Goal: Transaction & Acquisition: Purchase product/service

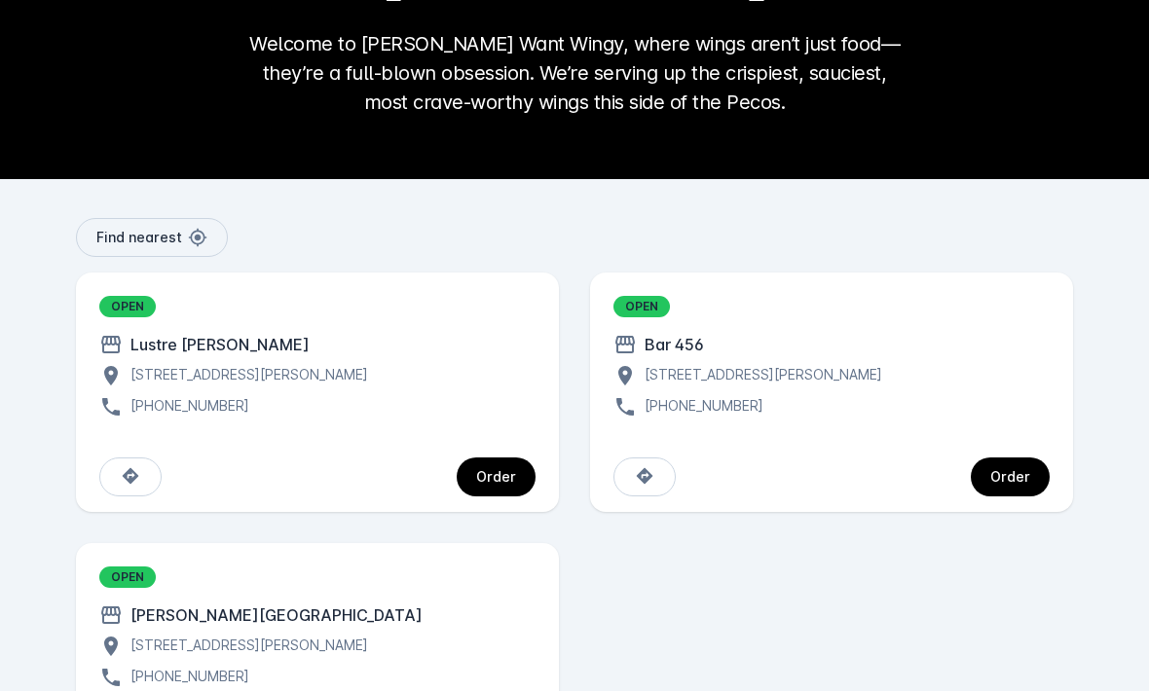
scroll to position [243, 0]
click at [495, 479] on div "Order" at bounding box center [496, 477] width 40 height 14
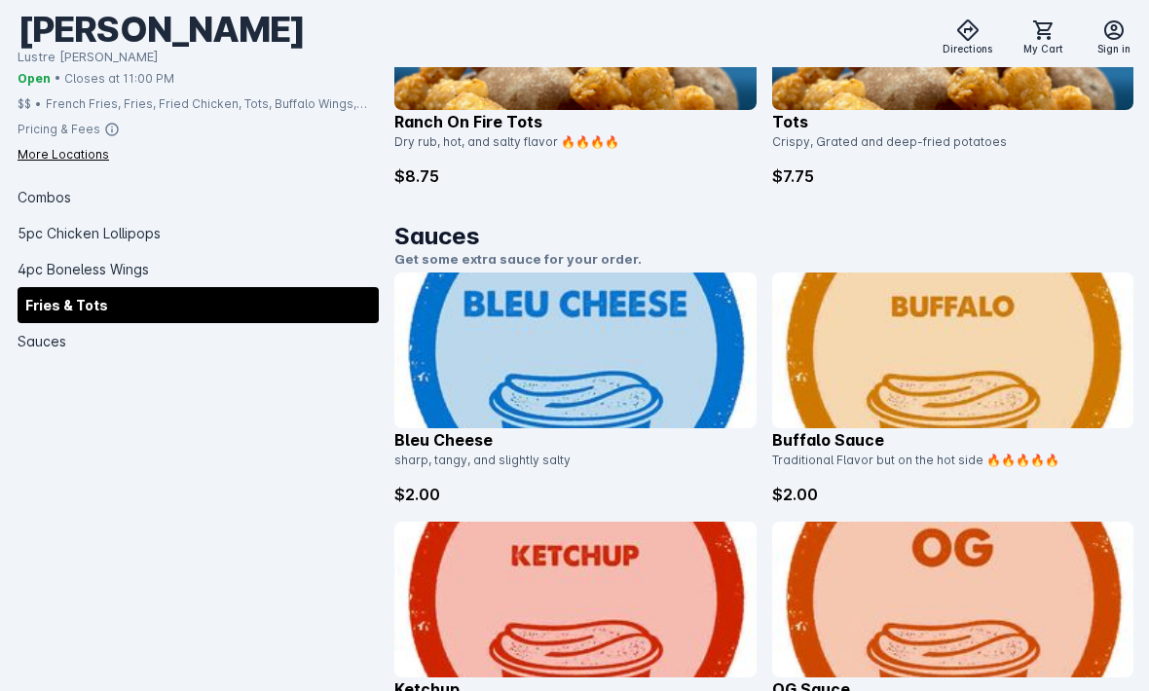
scroll to position [4352, 0]
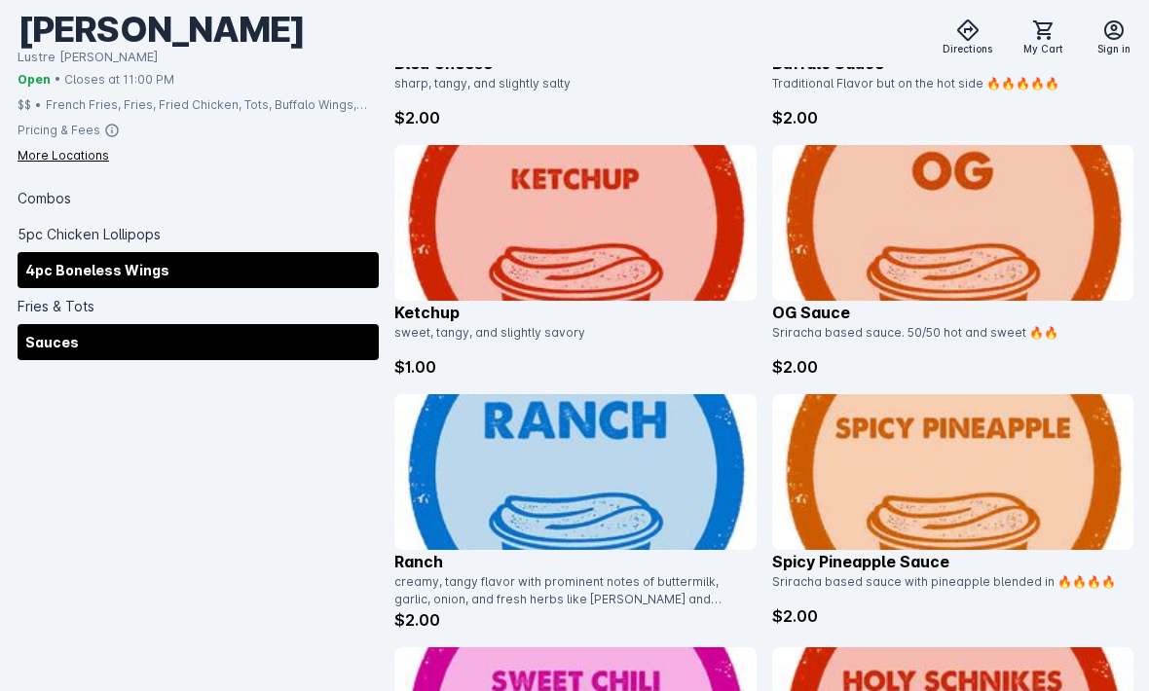
click at [52, 251] on div "4pc Boneless Wings" at bounding box center [198, 269] width 361 height 36
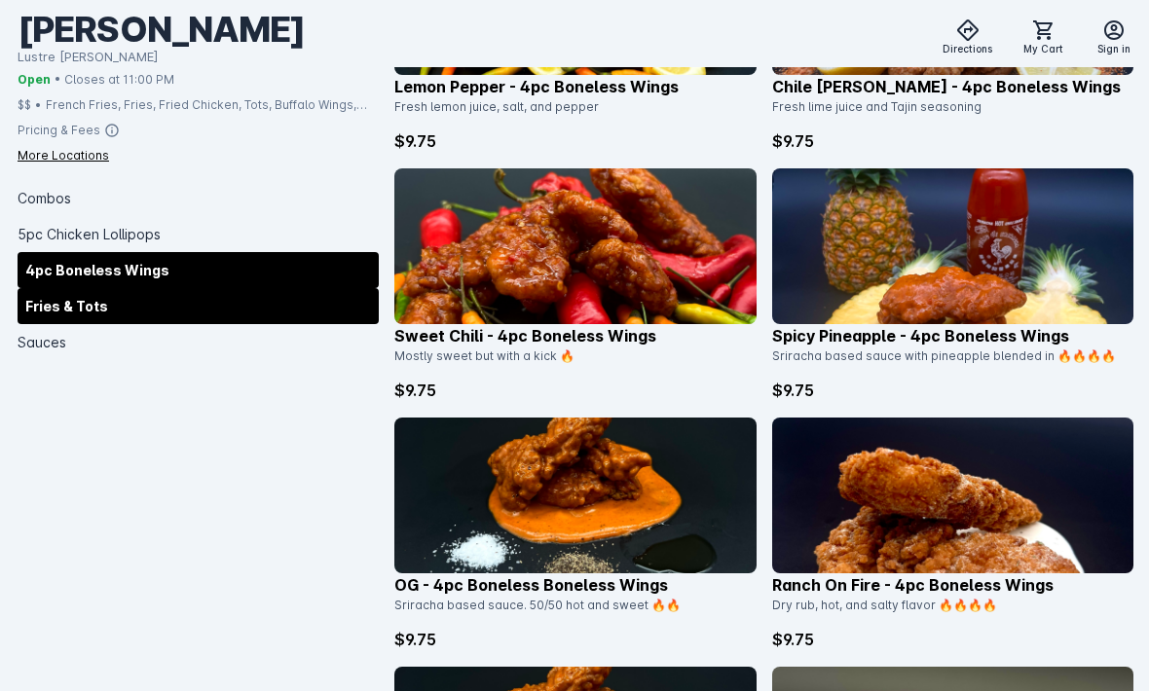
scroll to position [2361, 0]
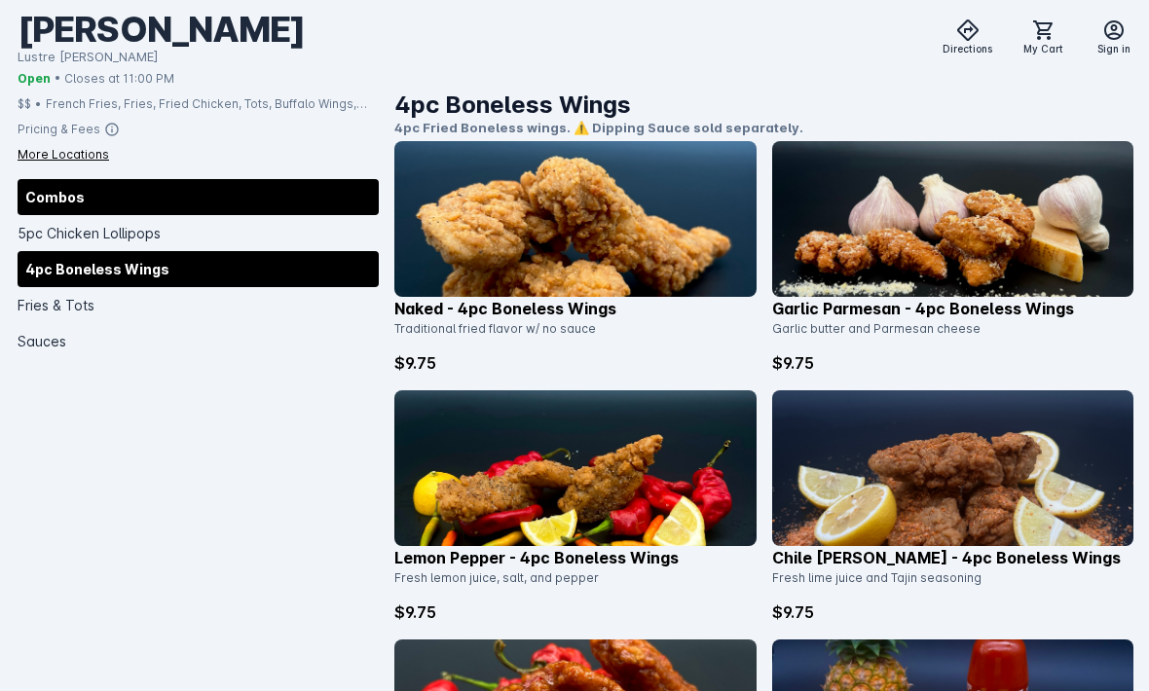
click at [38, 211] on div "Combos" at bounding box center [198, 197] width 361 height 36
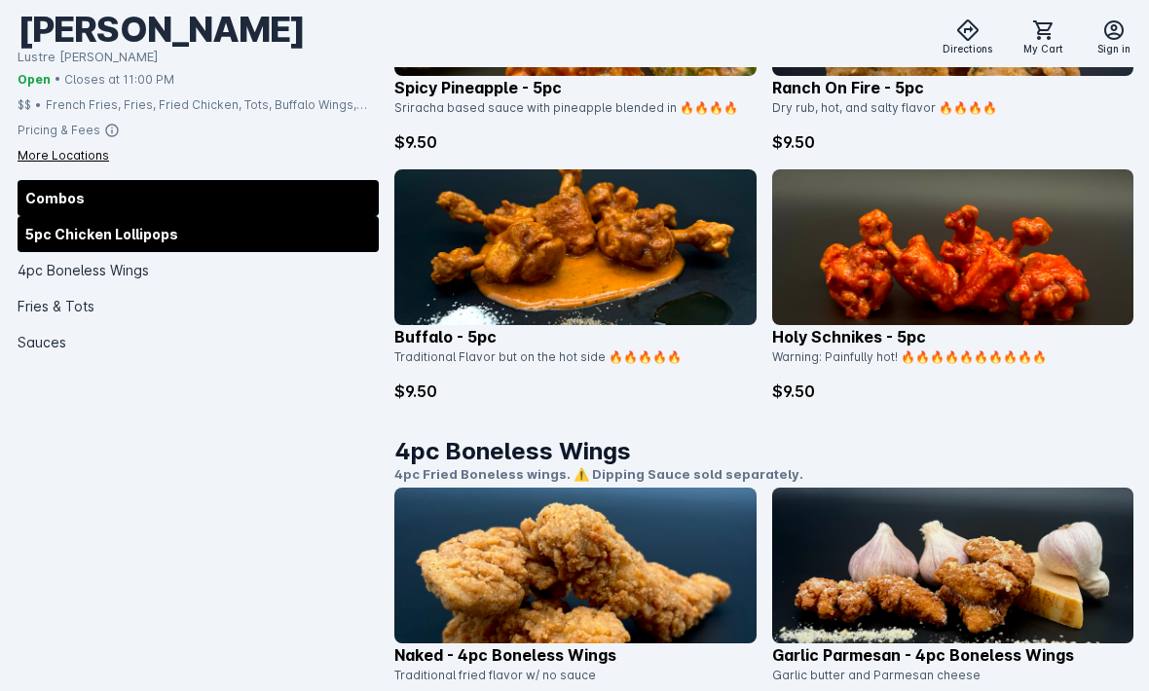
scroll to position [473, 0]
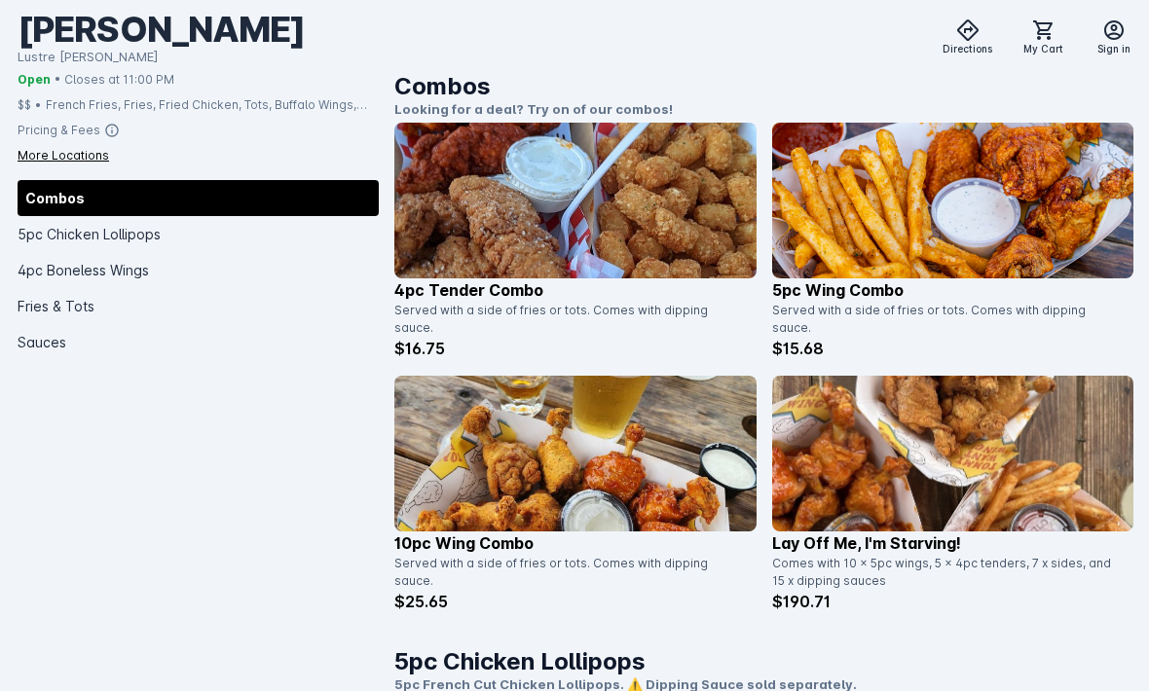
click at [677, 259] on img at bounding box center [574, 201] width 361 height 156
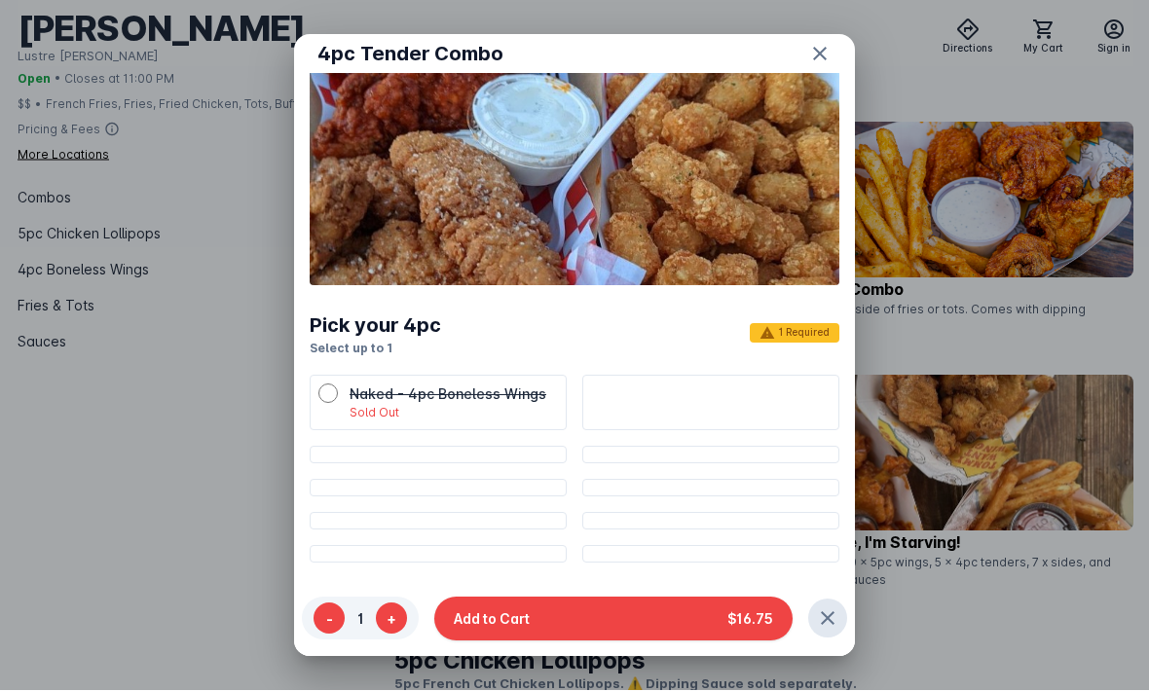
scroll to position [76, 0]
click at [732, 377] on li at bounding box center [710, 404] width 257 height 55
click at [985, 116] on div at bounding box center [574, 345] width 1149 height 691
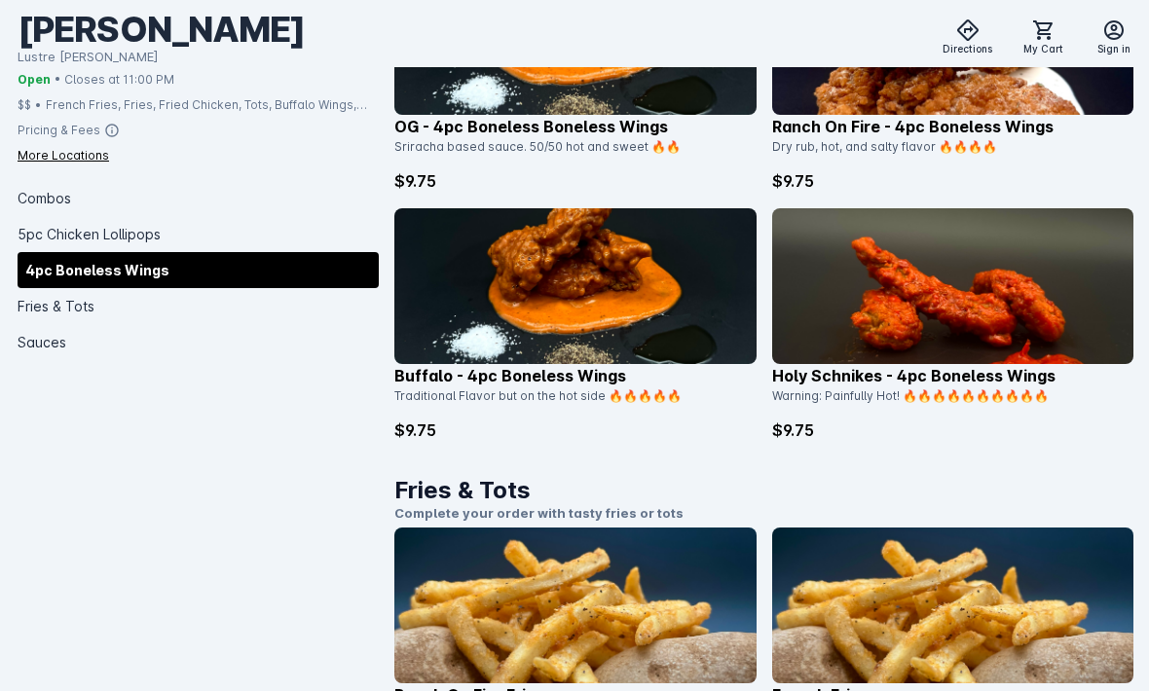
scroll to position [3275, 0]
click at [680, 324] on img at bounding box center [574, 287] width 361 height 156
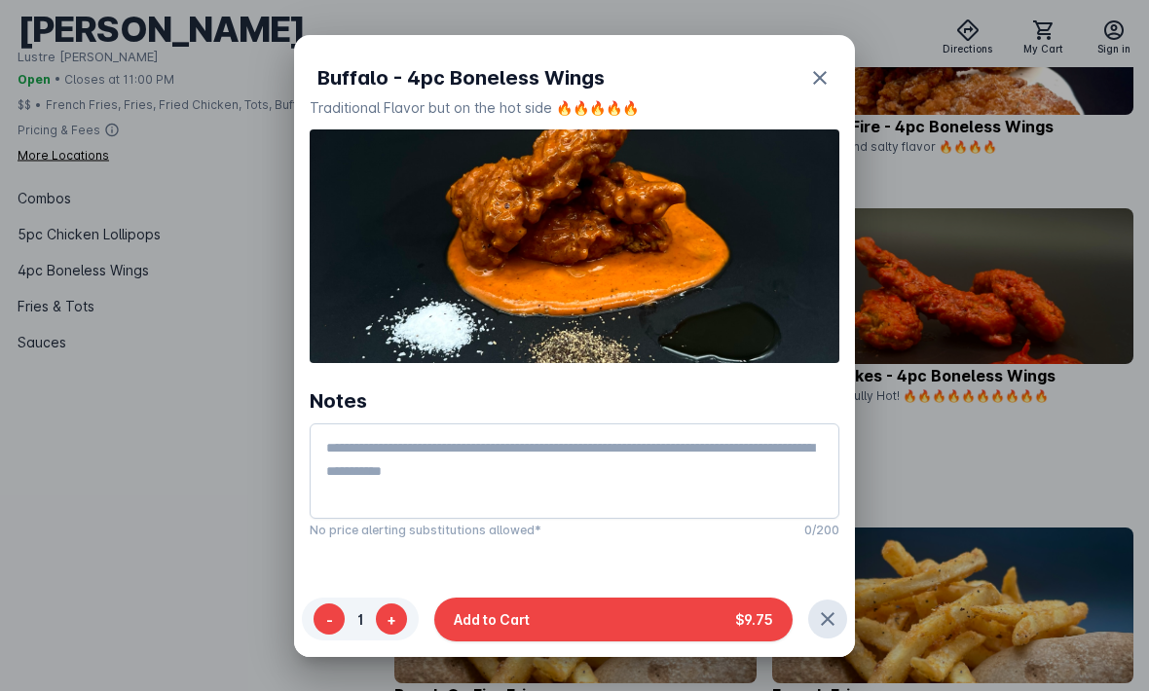
scroll to position [0, 0]
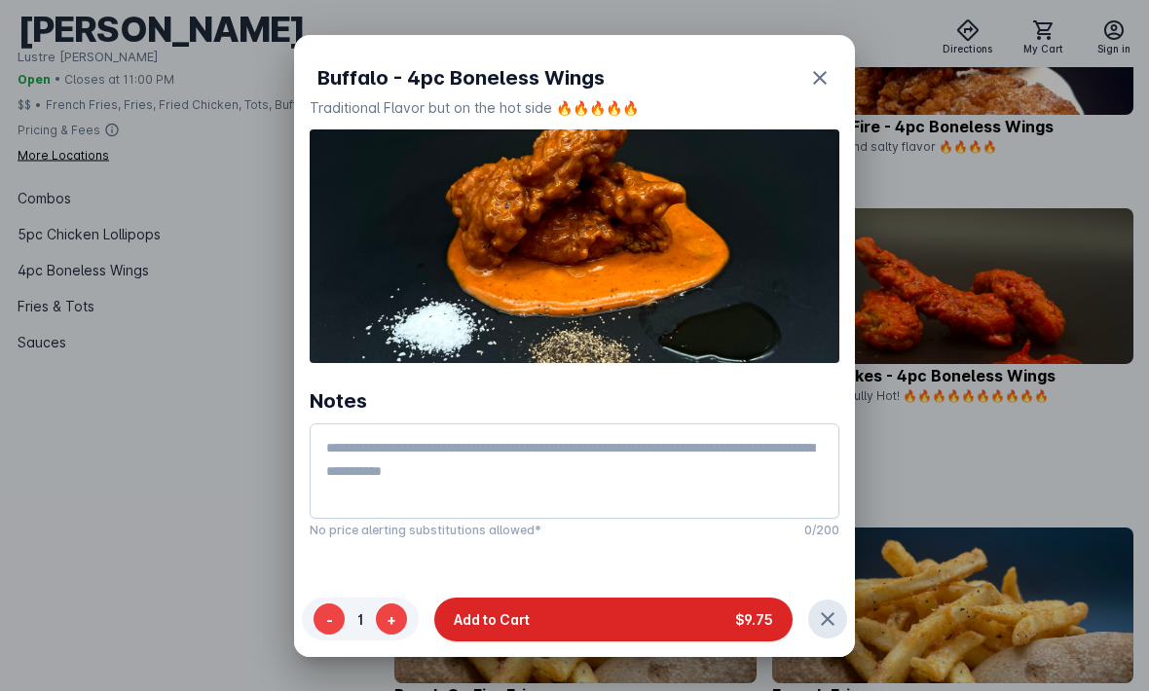
click at [681, 631] on button "Add to Cart $9.75" at bounding box center [613, 620] width 358 height 44
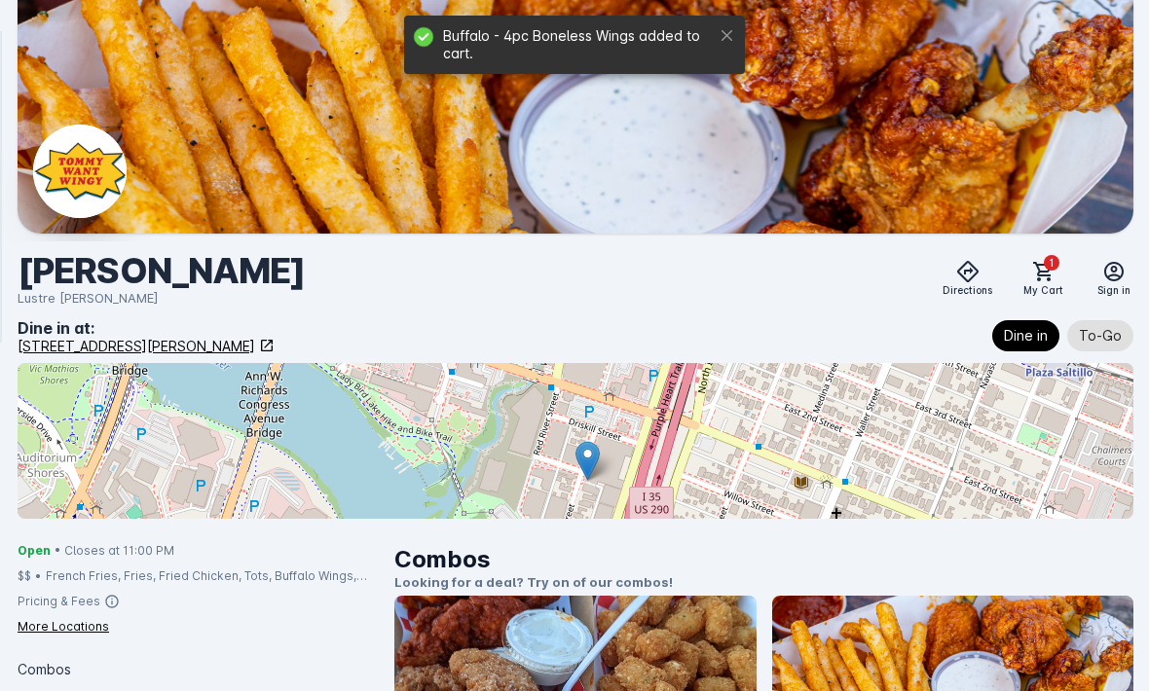
scroll to position [3276, 0]
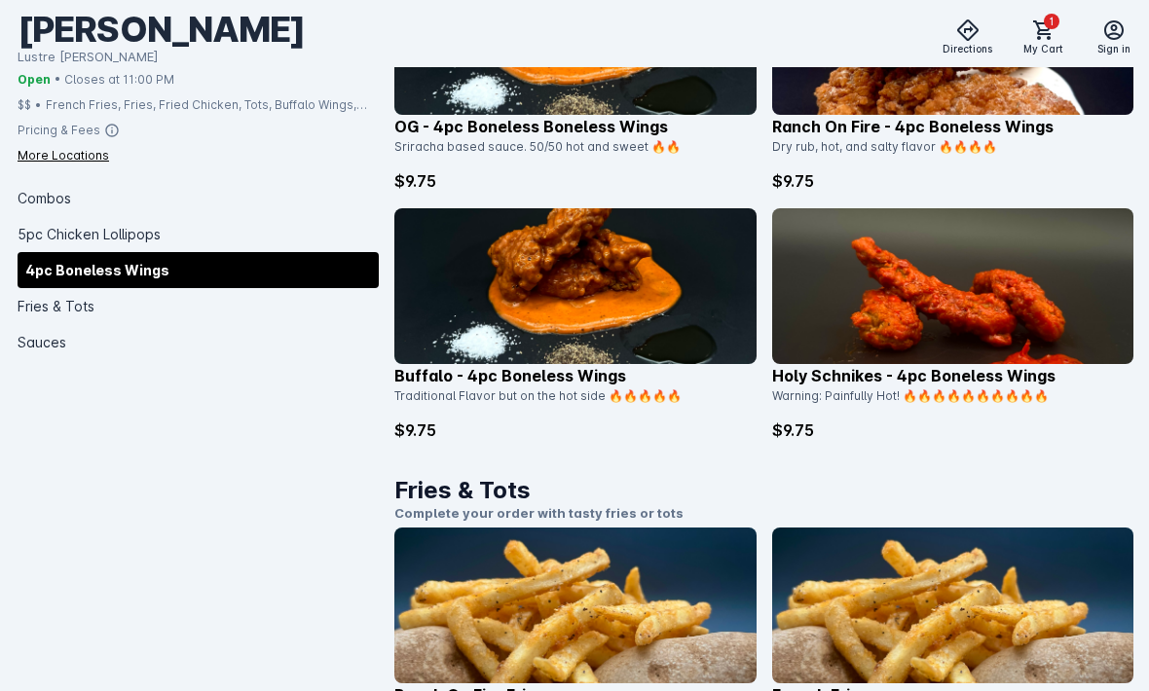
click at [834, 473] on h1 "Fries & Tots" at bounding box center [763, 490] width 739 height 35
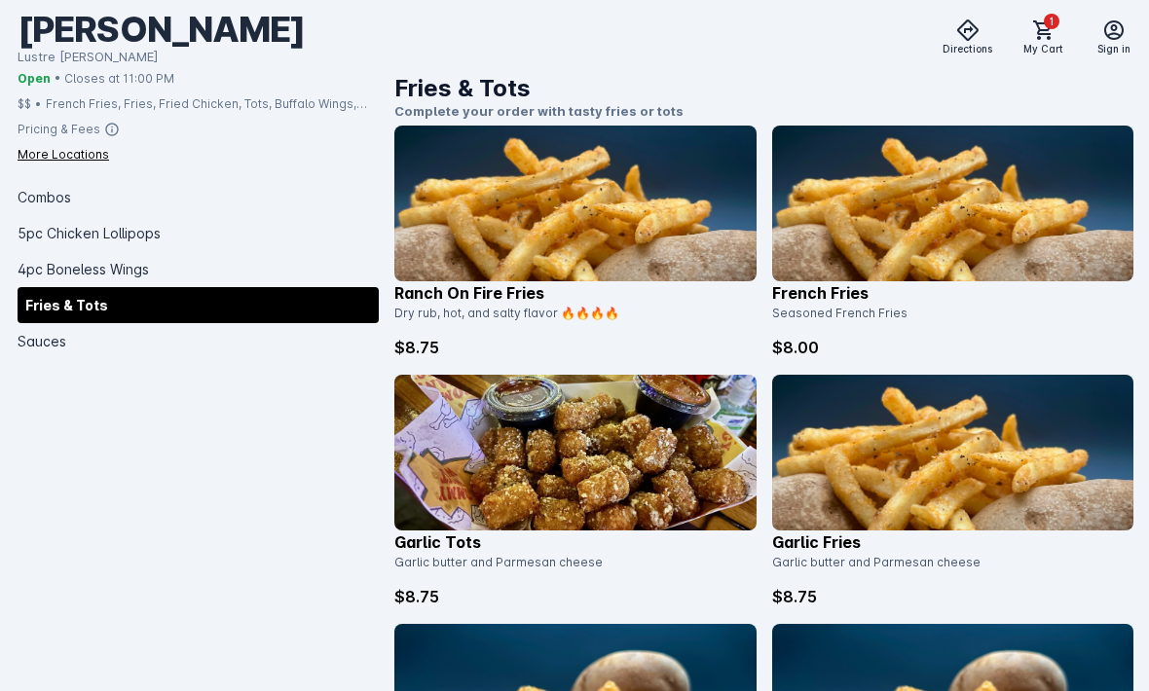
scroll to position [3702, 0]
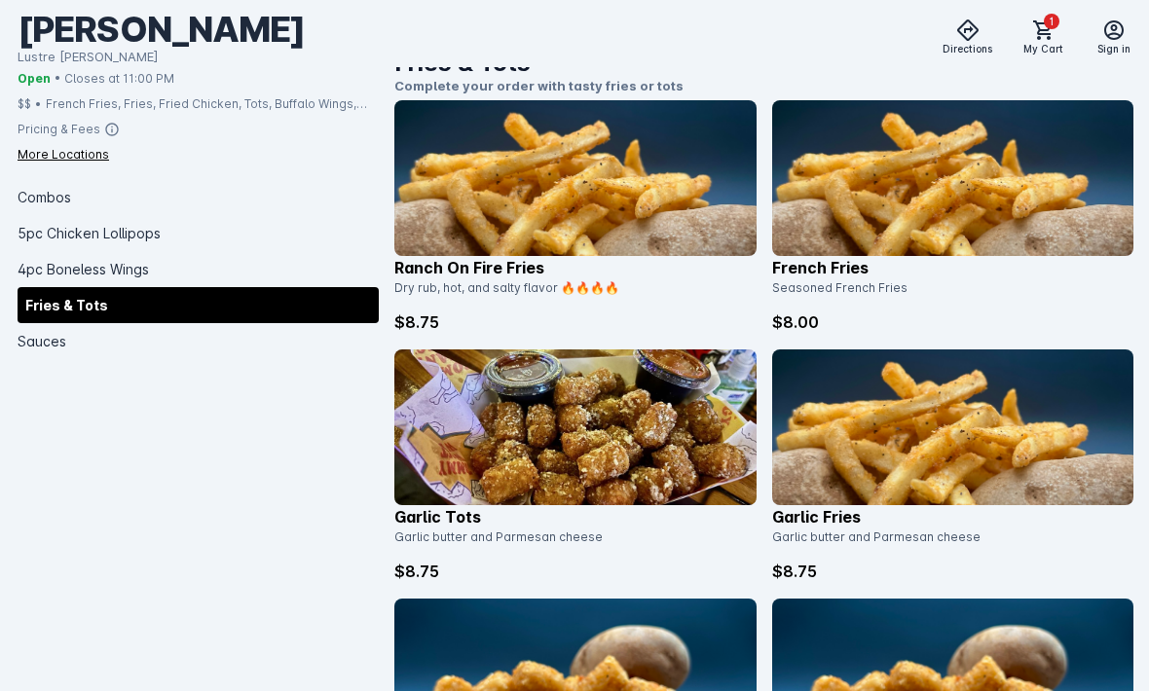
click at [656, 457] on img at bounding box center [574, 428] width 361 height 156
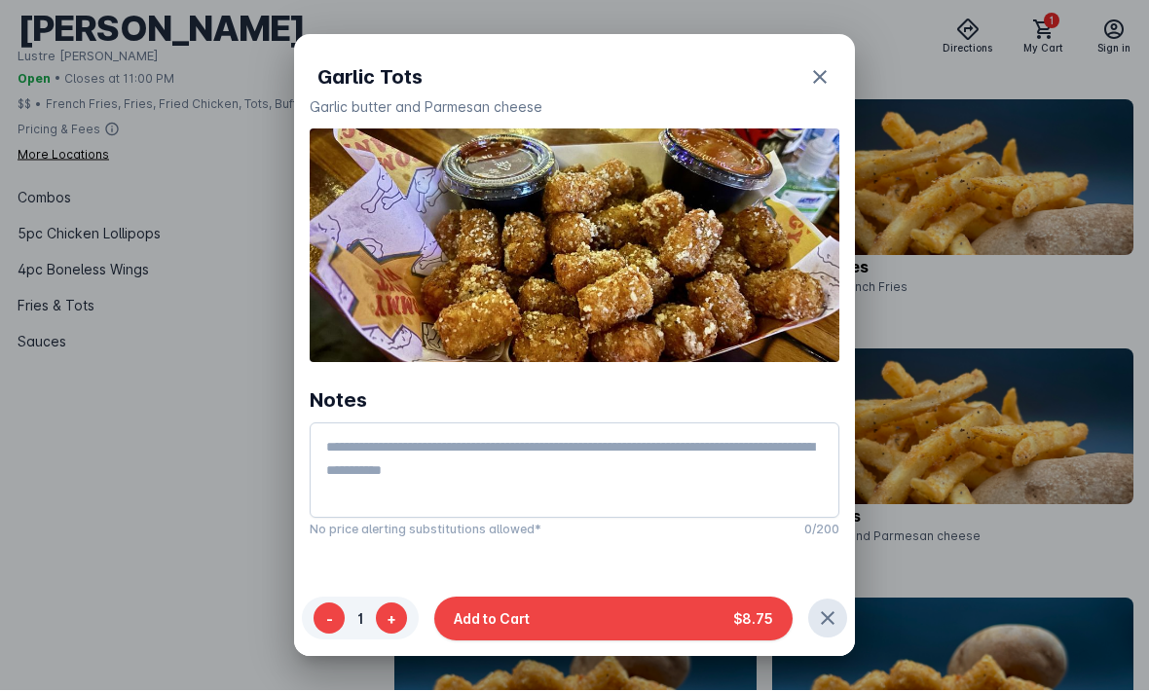
click at [659, 641] on button "Add to Cart $8.75" at bounding box center [613, 620] width 358 height 44
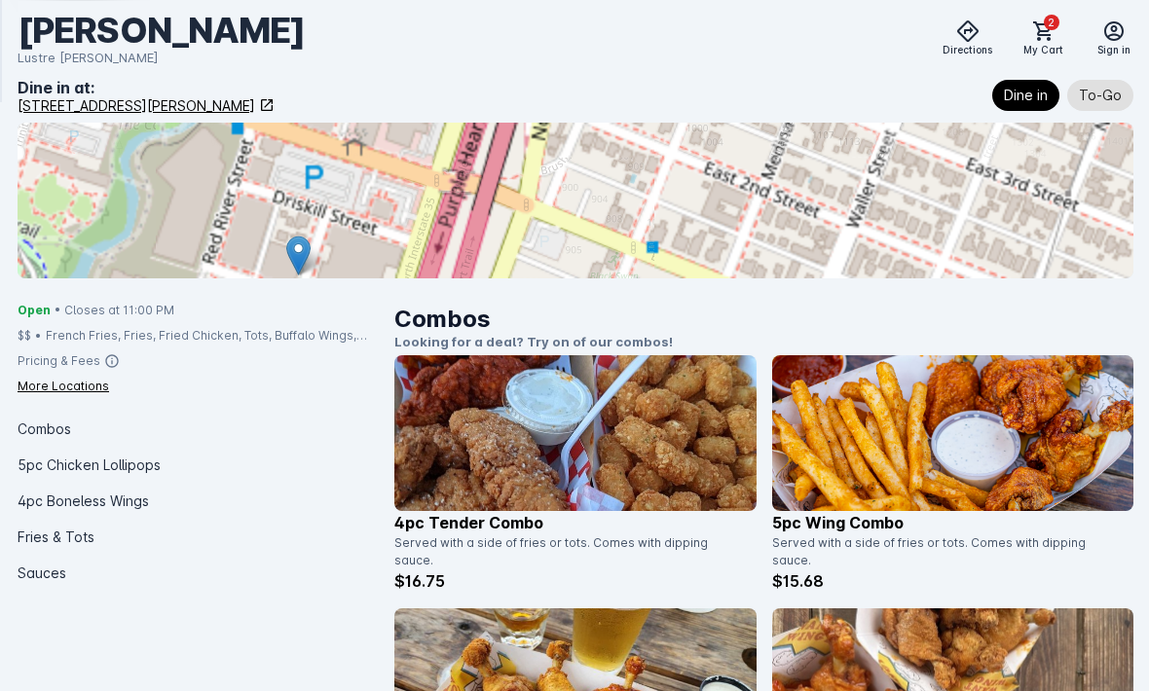
scroll to position [241, 0]
